Goal: Task Accomplishment & Management: Manage account settings

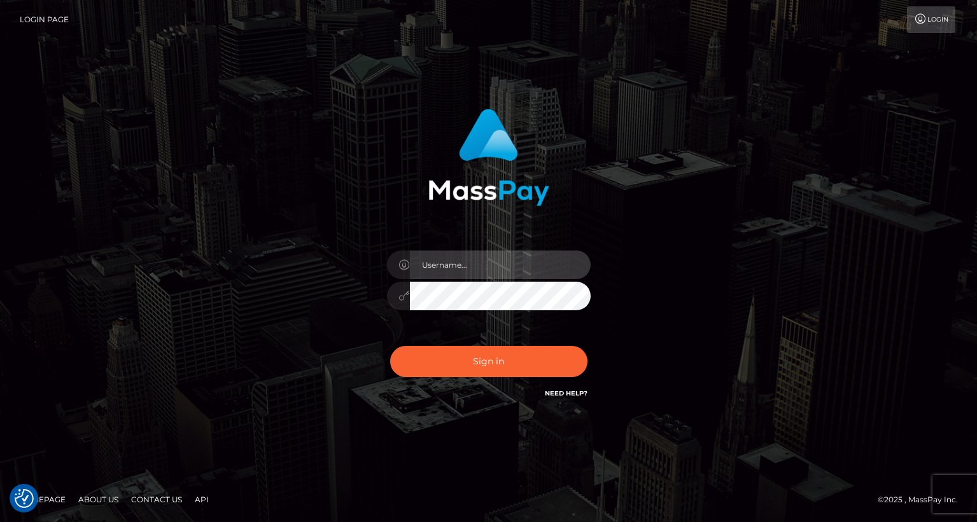
click at [476, 268] on input "text" at bounding box center [500, 265] width 181 height 29
type input "tatyanafansly1"
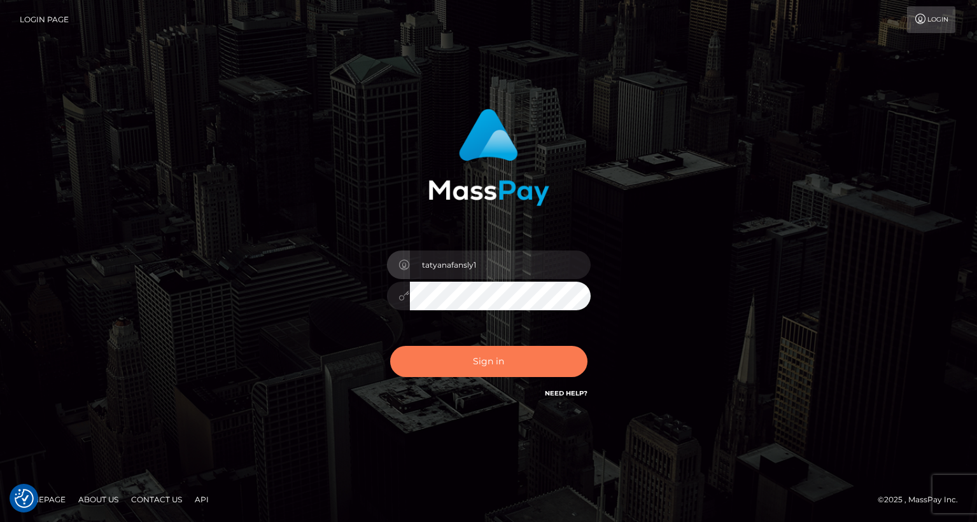
click at [496, 356] on button "Sign in" at bounding box center [488, 361] width 197 height 31
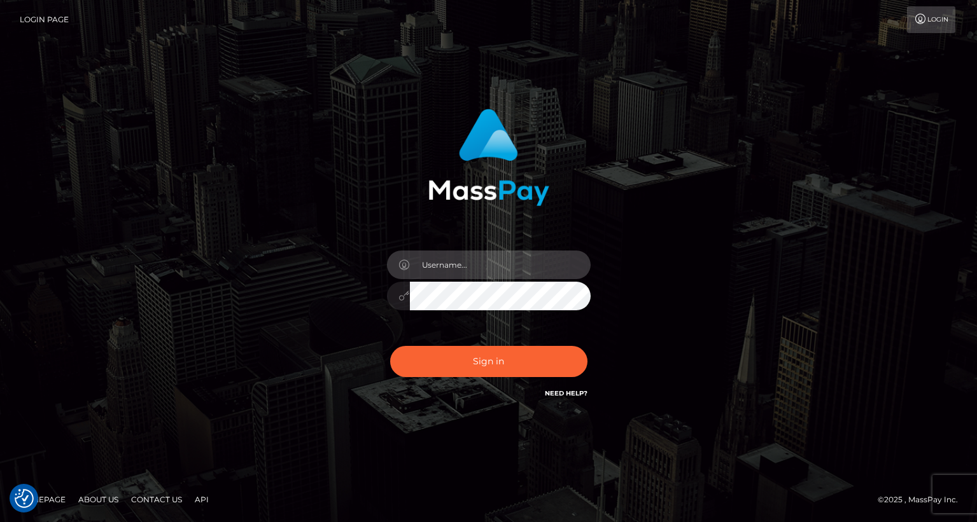
click at [501, 266] on input "text" at bounding box center [500, 265] width 181 height 29
type input "tatyanafansly1"
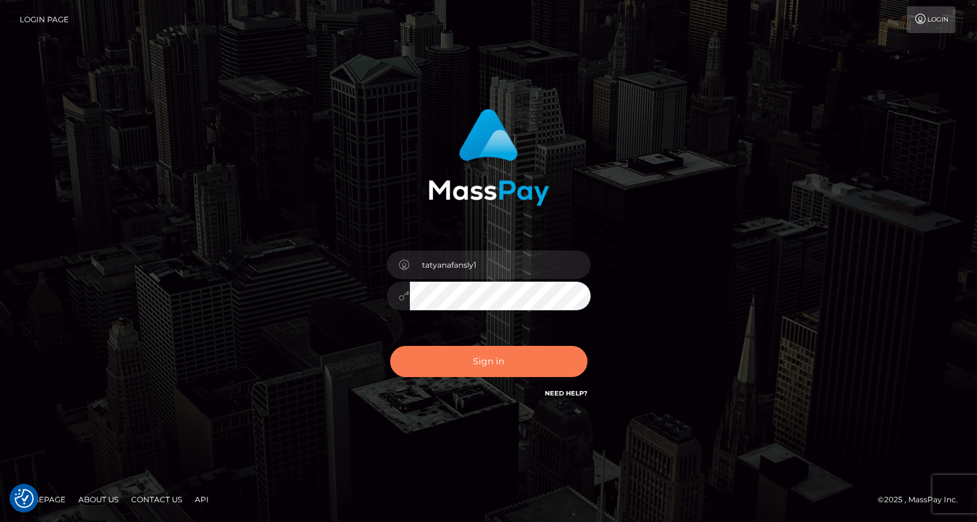
click at [488, 352] on button "Sign in" at bounding box center [488, 361] width 197 height 31
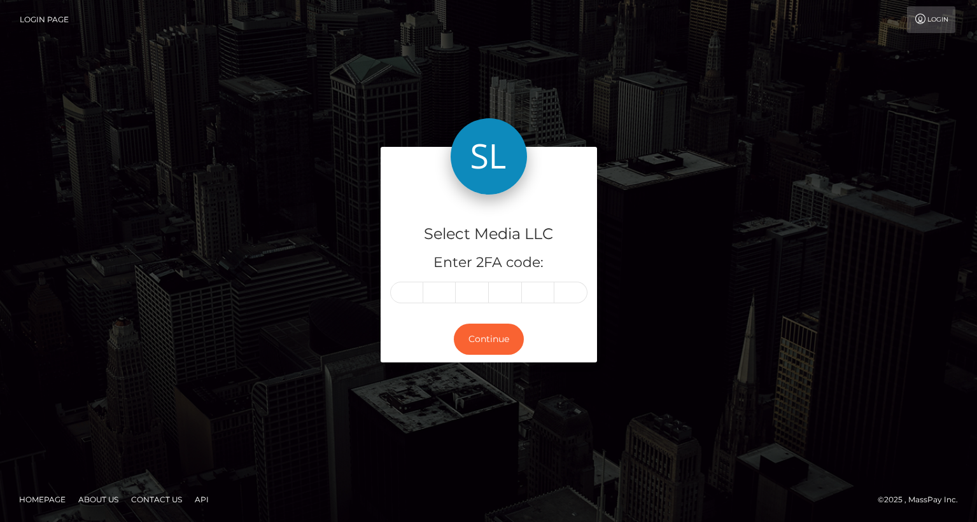
click at [412, 296] on input "text" at bounding box center [406, 293] width 33 height 22
type input "4"
type input "6"
type input "0"
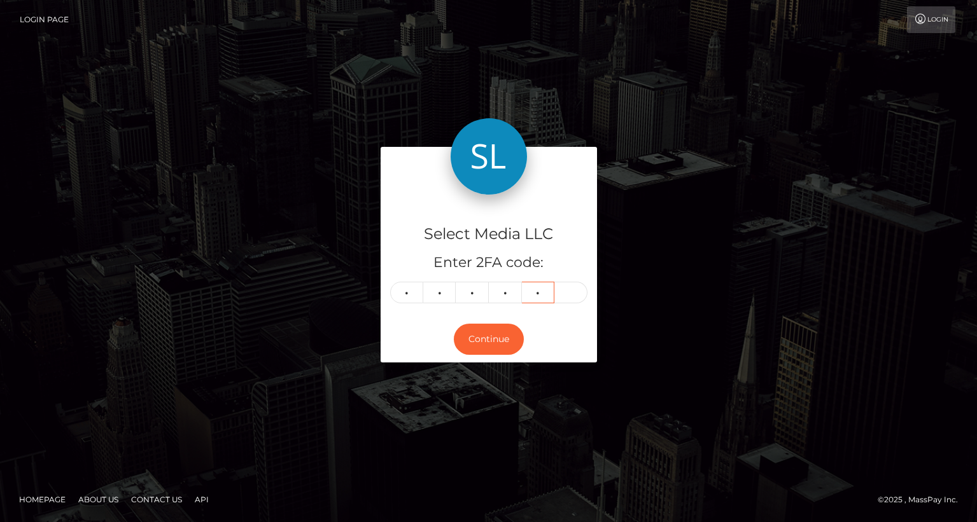
type input "1"
type input "6"
click at [479, 352] on button "Continue" at bounding box center [489, 339] width 70 height 31
click at [492, 340] on button "Continue" at bounding box center [489, 339] width 70 height 31
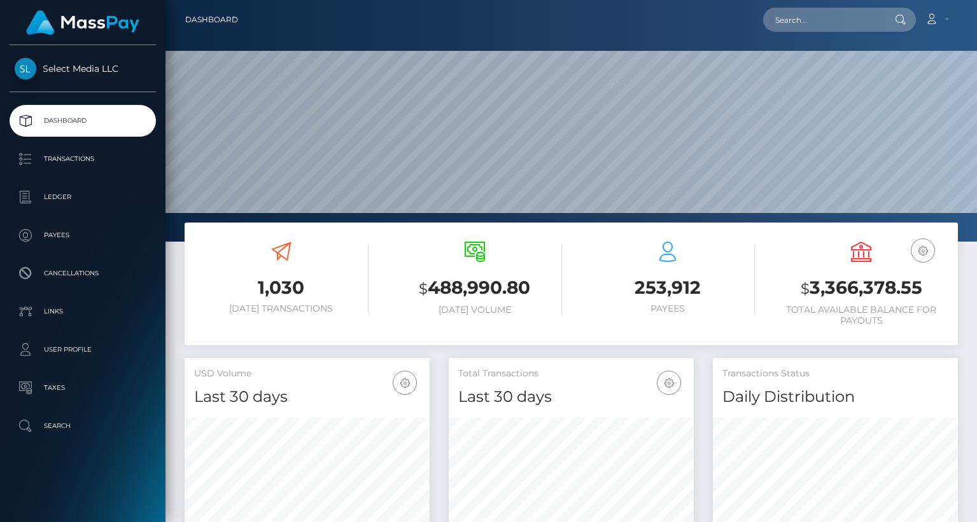
scroll to position [225, 245]
click at [847, 282] on h3 "$ 3,366,378.55" at bounding box center [861, 288] width 174 height 26
copy h3 "3,366,378.55"
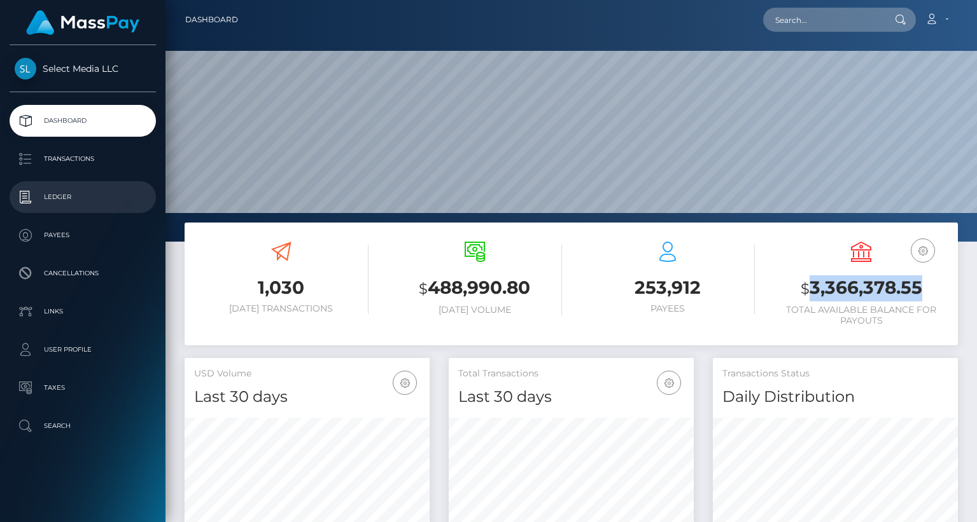
click at [90, 199] on p "Ledger" at bounding box center [83, 197] width 136 height 19
